Goal: Check status

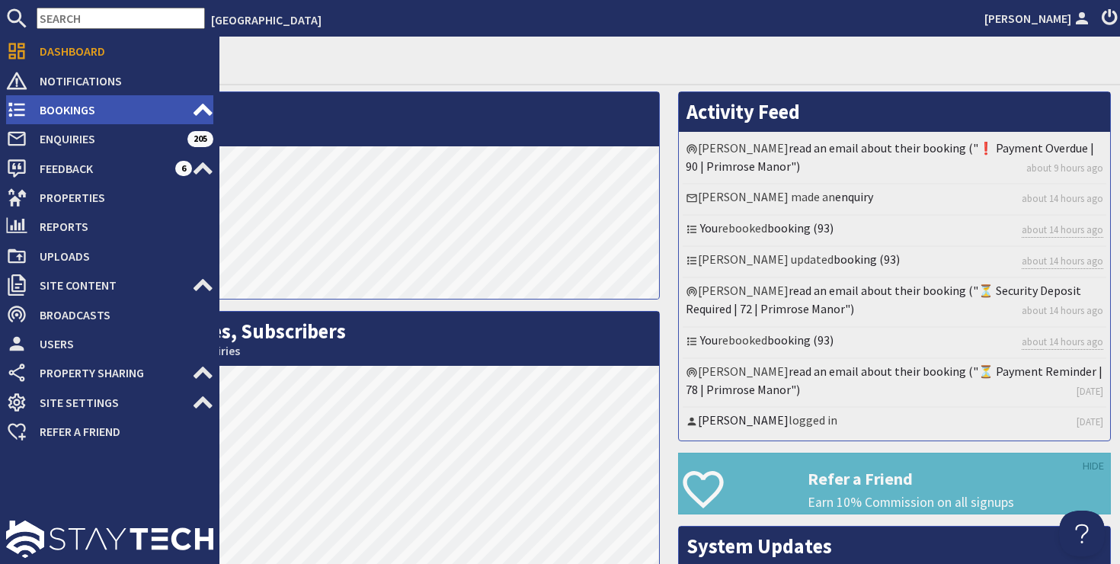
click at [74, 112] on span "Bookings" at bounding box center [109, 110] width 165 height 24
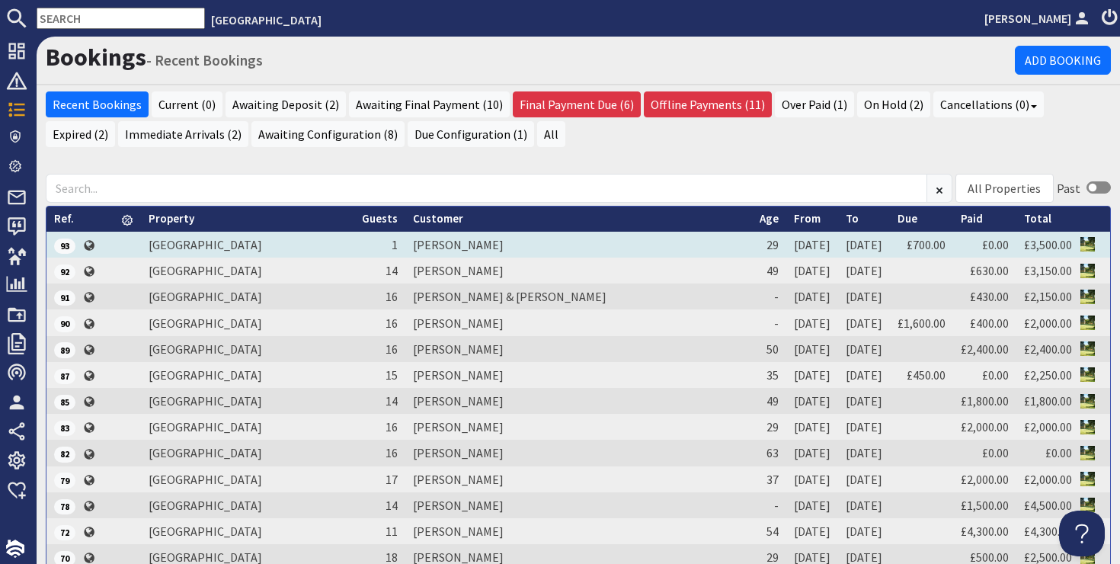
click at [459, 240] on td "Ella Wooden" at bounding box center [578, 245] width 347 height 26
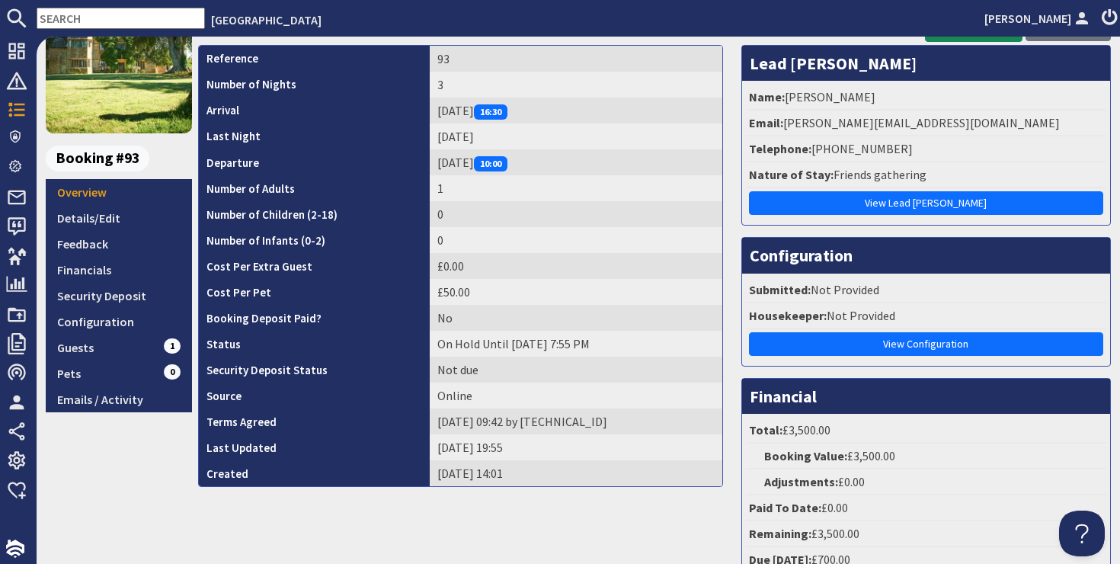
scroll to position [55, 0]
